Goal: Transaction & Acquisition: Download file/media

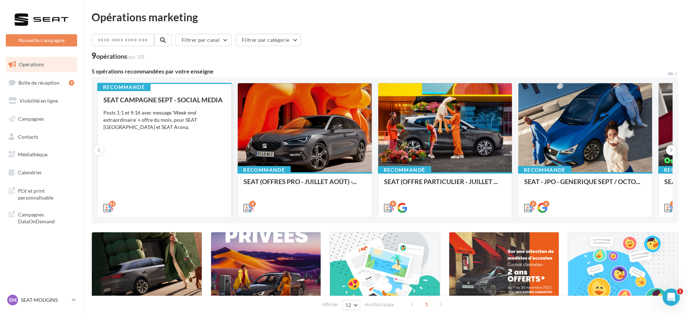
click at [139, 188] on div "SEAT CAMPAGNE SEPT - SOCIAL MEDIA Posts 1:1 et 9:16 avec message 'Week-end extr…" at bounding box center [164, 153] width 122 height 115
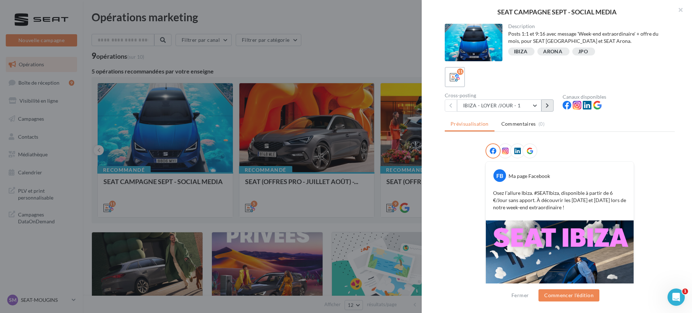
click at [547, 106] on icon at bounding box center [547, 105] width 3 height 5
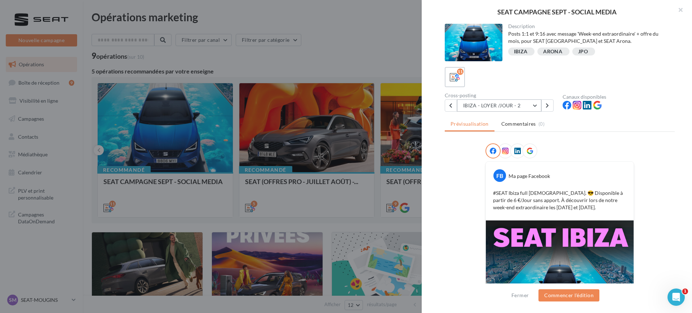
click at [512, 103] on button "IBIZA - LOYER /JOUR - 2" at bounding box center [499, 105] width 84 height 12
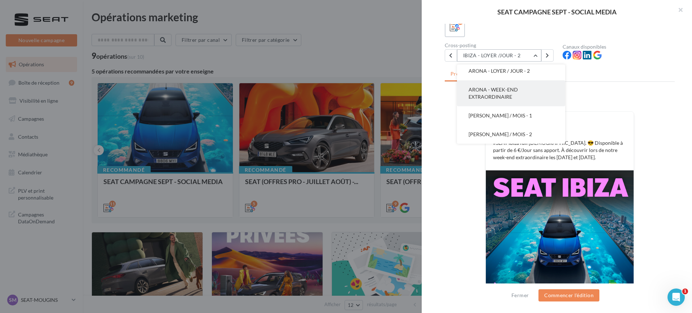
scroll to position [88, 0]
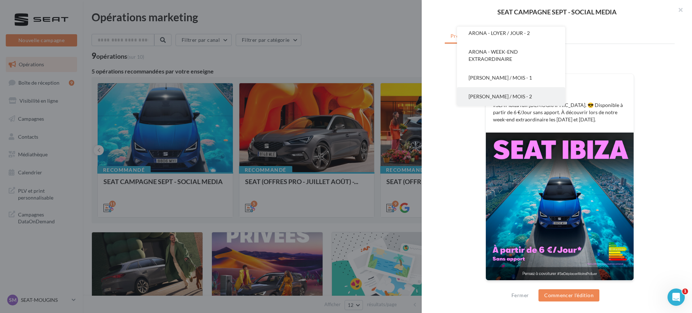
click at [481, 90] on button "ARONA - LOYER / MOIS - 2" at bounding box center [511, 96] width 108 height 19
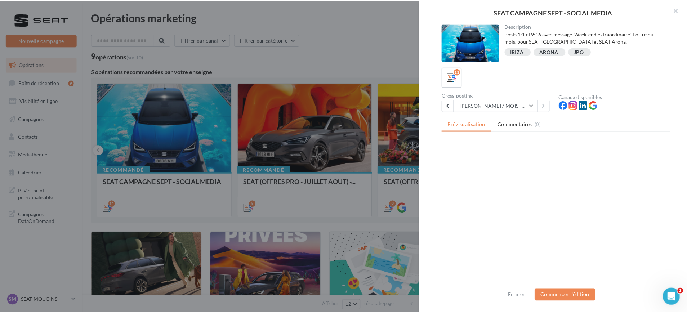
scroll to position [0, 0]
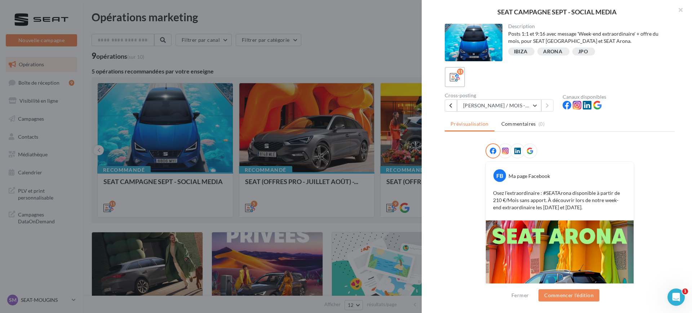
click at [380, 70] on div at bounding box center [346, 156] width 692 height 313
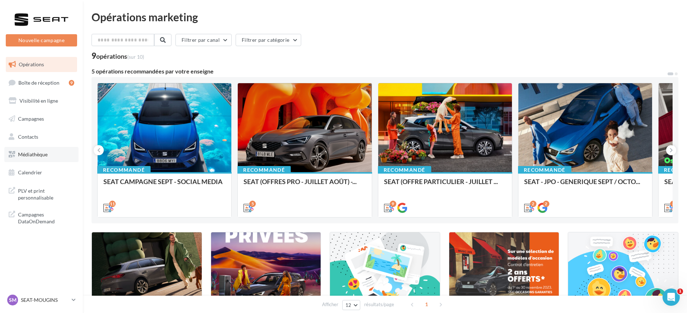
click at [48, 151] on span "Médiathèque" at bounding box center [33, 154] width 30 height 6
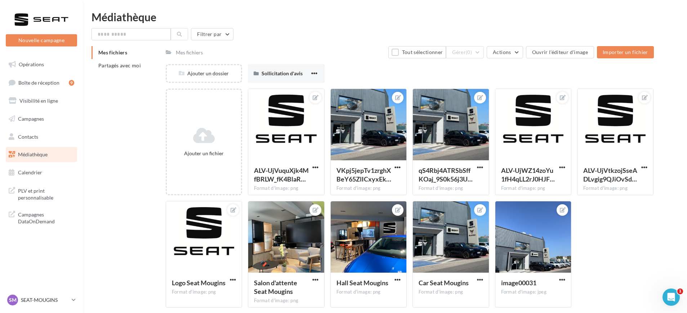
click at [106, 77] on div "Mes fichiers Partagés avec moi" at bounding box center [129, 62] width 74 height 32
click at [106, 68] on span "Partagés avec moi" at bounding box center [119, 65] width 43 height 6
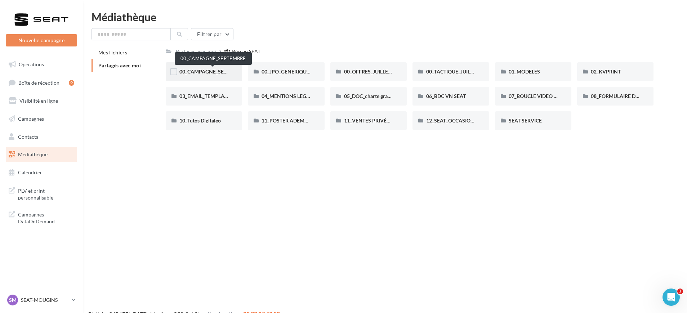
click at [214, 70] on span "00_CAMPAGNE_SEPTEMBRE" at bounding box center [212, 71] width 67 height 6
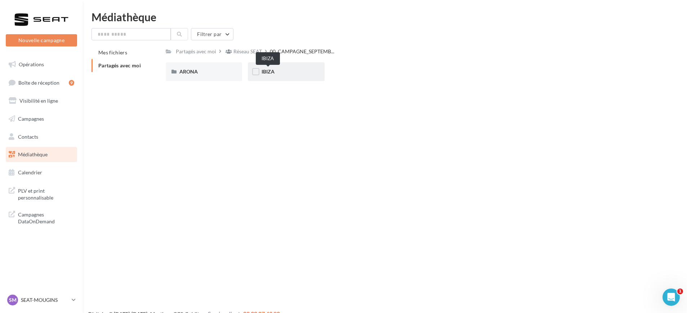
click at [262, 70] on span "IBIZA" at bounding box center [268, 71] width 13 height 6
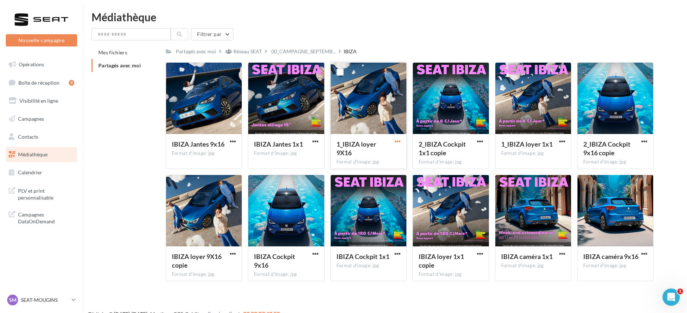
click at [396, 141] on span "button" at bounding box center [398, 141] width 6 height 6
click at [649, 139] on div at bounding box center [644, 141] width 9 height 7
click at [645, 143] on span "button" at bounding box center [644, 141] width 6 height 6
click at [610, 157] on button "Télécharger" at bounding box center [613, 155] width 72 height 19
click at [644, 252] on span "button" at bounding box center [644, 254] width 6 height 6
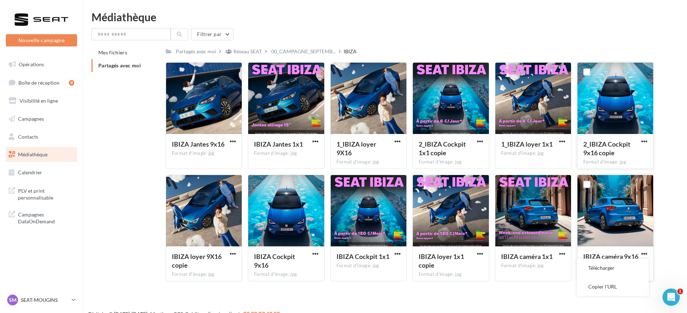
drag, startPoint x: 624, startPoint y: 266, endPoint x: 614, endPoint y: 266, distance: 10.1
click at [624, 266] on button "Télécharger" at bounding box center [613, 268] width 72 height 19
click at [240, 140] on div "IBIZA Jantes 9x16 Format d'image: jpg" at bounding box center [204, 151] width 76 height 34
click at [233, 139] on span "button" at bounding box center [233, 141] width 6 height 6
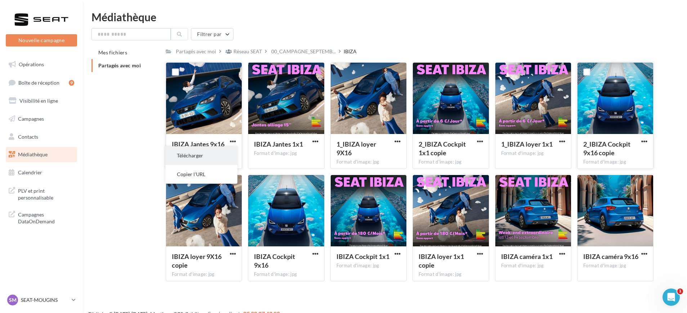
click at [208, 155] on button "Télécharger" at bounding box center [201, 155] width 72 height 19
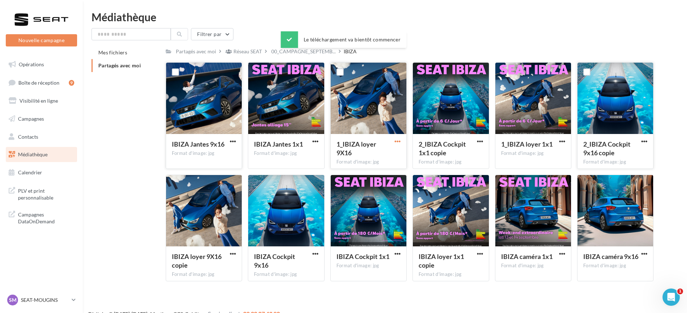
click at [401, 142] on span "button" at bounding box center [398, 141] width 6 height 6
click at [372, 157] on button "Télécharger" at bounding box center [366, 155] width 72 height 19
click at [128, 68] on span "Partagés avec moi" at bounding box center [119, 65] width 43 height 6
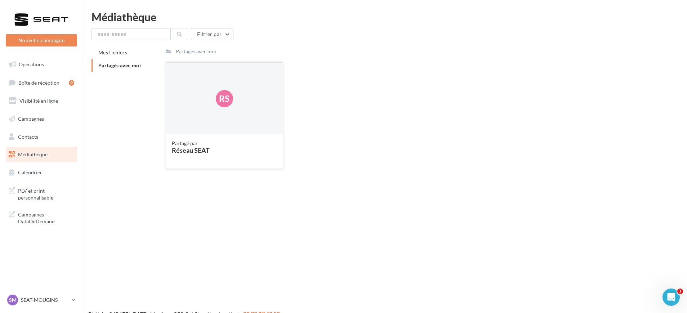
click at [170, 72] on div "Rs" at bounding box center [224, 99] width 117 height 72
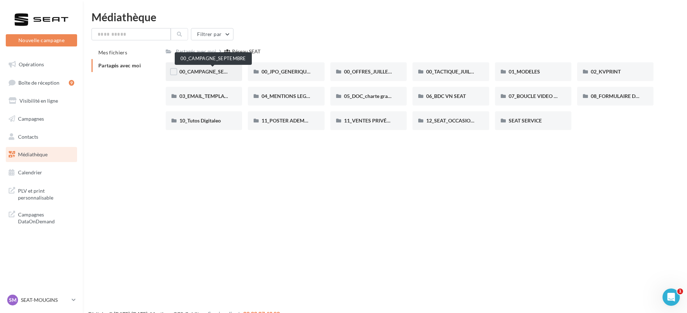
click at [191, 71] on span "00_CAMPAGNE_SEPTEMBRE" at bounding box center [212, 71] width 67 height 6
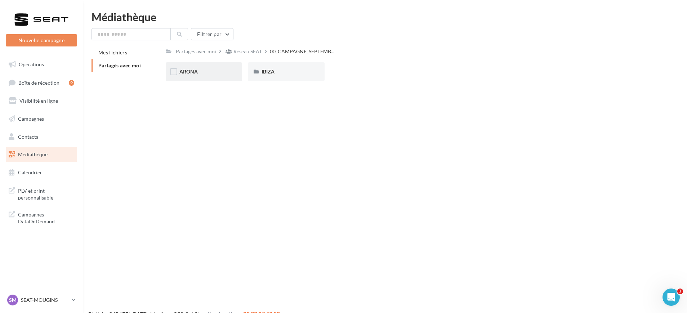
click at [212, 73] on div "ARONA" at bounding box center [203, 71] width 49 height 7
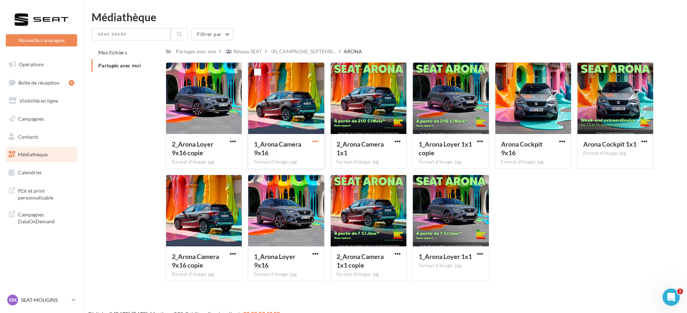
click at [313, 142] on span "button" at bounding box center [315, 141] width 6 height 6
click at [297, 156] on button "Télécharger" at bounding box center [284, 155] width 72 height 19
click at [236, 142] on span "button" at bounding box center [233, 141] width 6 height 6
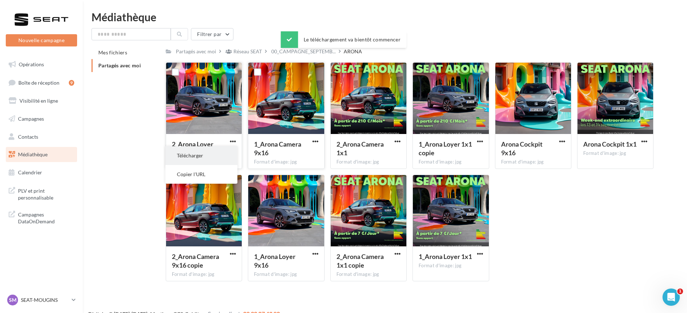
click at [224, 152] on button "Télécharger" at bounding box center [201, 155] width 72 height 19
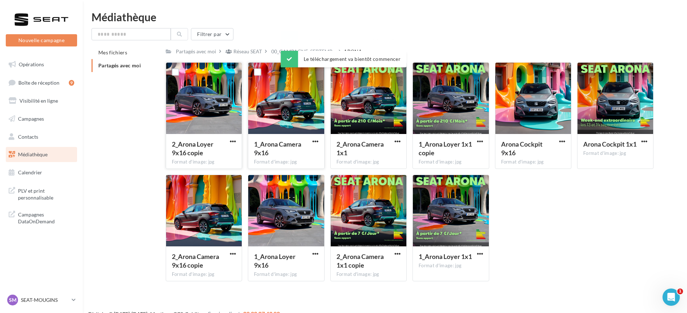
drag, startPoint x: 538, startPoint y: 213, endPoint x: 533, endPoint y: 200, distance: 13.9
click at [538, 213] on div "2_Arona Loyer 9x16 copie Format d'image: jpg 2_Arona Loyer 9x16 copie 1_Arona C…" at bounding box center [413, 174] width 494 height 225
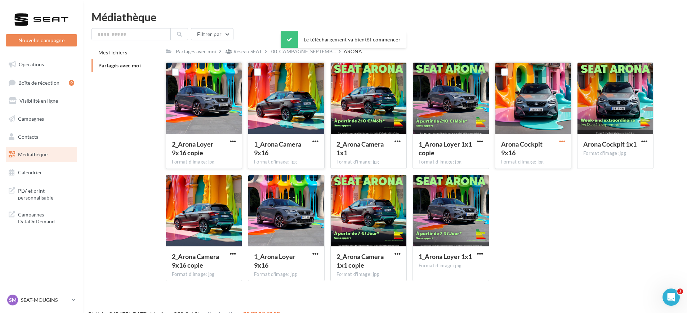
click at [563, 141] on span "button" at bounding box center [562, 141] width 6 height 6
click at [530, 160] on button "Télécharger" at bounding box center [531, 155] width 72 height 19
click at [314, 254] on span "button" at bounding box center [315, 254] width 6 height 6
click at [271, 259] on button "Télécharger" at bounding box center [284, 268] width 72 height 19
click at [292, 104] on div at bounding box center [286, 99] width 76 height 72
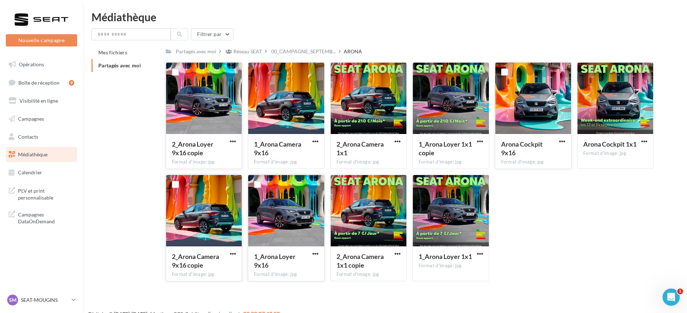
click at [234, 249] on div "2_Arona Camera 9x16 copie Format d'image: jpg" at bounding box center [204, 263] width 76 height 34
click at [234, 258] on div "2_Arona Camera 9x16 copie Format d'image: jpg" at bounding box center [204, 228] width 76 height 107
click at [234, 258] on div "2_Arona Camera 9x16 copie" at bounding box center [204, 261] width 64 height 19
click at [234, 255] on span "button" at bounding box center [233, 254] width 6 height 6
click at [214, 272] on button "Télécharger" at bounding box center [201, 268] width 72 height 19
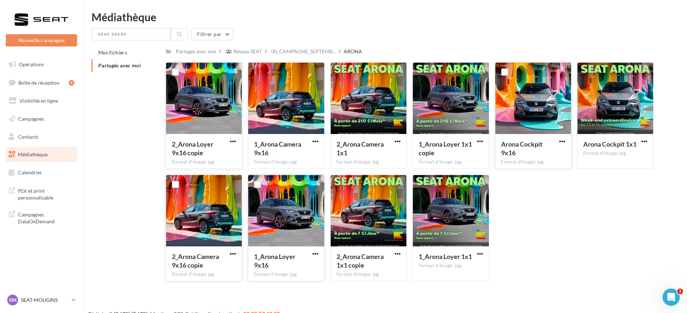
click at [571, 240] on div "2_Arona Loyer 9x16 copie Format d'image: jpg 2_Arona Loyer 9x16 copie 1_Arona C…" at bounding box center [413, 174] width 494 height 225
click at [233, 139] on span "button" at bounding box center [233, 141] width 6 height 6
click at [210, 150] on button "Télécharger" at bounding box center [201, 155] width 72 height 19
click at [77, 294] on div "SM SEAT-MOUGINS SEAT-MOUGINS" at bounding box center [41, 303] width 83 height 20
click at [76, 299] on link "SM SEAT-MOUGINS SEAT-MOUGINS" at bounding box center [41, 300] width 71 height 14
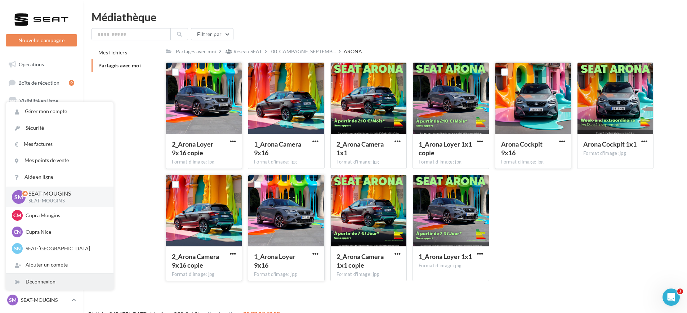
click at [75, 284] on div "Déconnexion" at bounding box center [59, 282] width 107 height 16
